Goal: Task Accomplishment & Management: Manage account settings

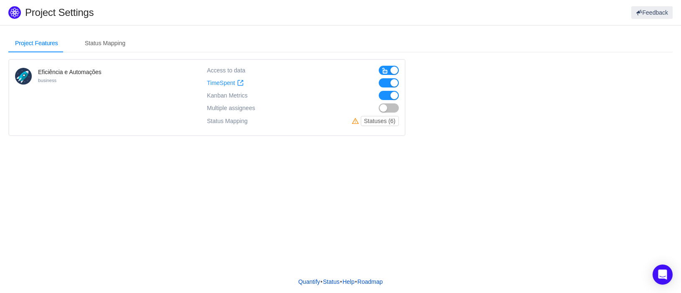
click at [284, 205] on div "Project Features Status Mapping Eficiência e Automações business Access to data…" at bounding box center [340, 147] width 681 height 245
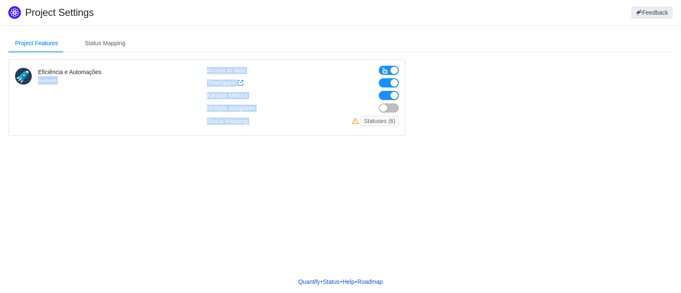
drag, startPoint x: 194, startPoint y: 71, endPoint x: 309, endPoint y: 133, distance: 130.9
click at [309, 133] on div "Eficiência e Automações business Access to data TimeSpent TimeSpent Kanban Metr…" at bounding box center [206, 97] width 397 height 77
click at [296, 187] on div "Project Features Status Mapping Eficiência e Automações business Access to data…" at bounding box center [340, 147] width 681 height 245
click at [222, 172] on div "Project Features Status Mapping Eficiência e Automações business Access to data…" at bounding box center [340, 147] width 681 height 245
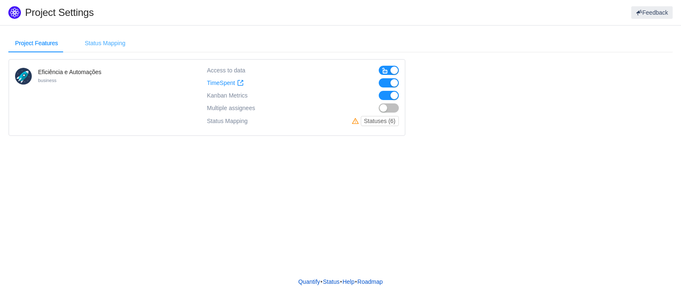
click at [102, 47] on div "Status Mapping" at bounding box center [105, 43] width 54 height 19
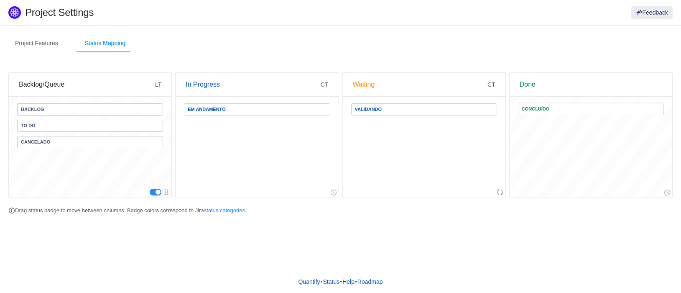
click at [69, 142] on span "Cancelado" at bounding box center [90, 142] width 146 height 12
click at [30, 48] on div "Project Features" at bounding box center [36, 43] width 56 height 19
